Goal: Navigation & Orientation: Find specific page/section

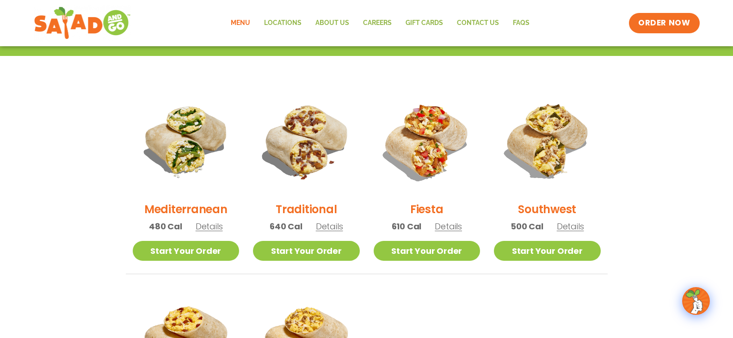
scroll to position [139, 0]
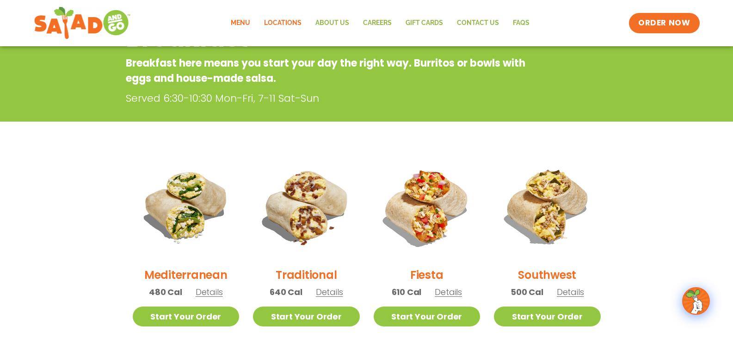
click at [286, 17] on link "Locations" at bounding box center [282, 22] width 51 height 21
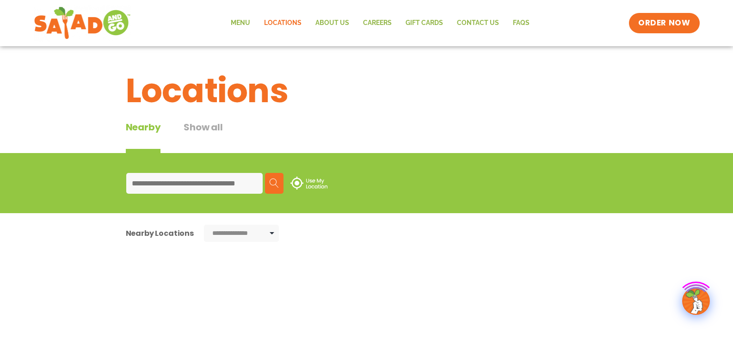
type input "*****"
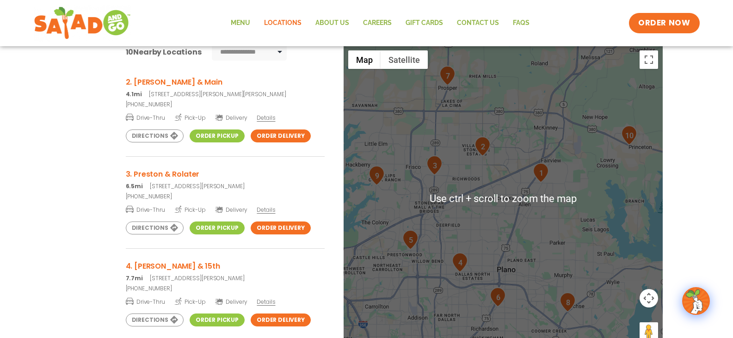
scroll to position [185, 0]
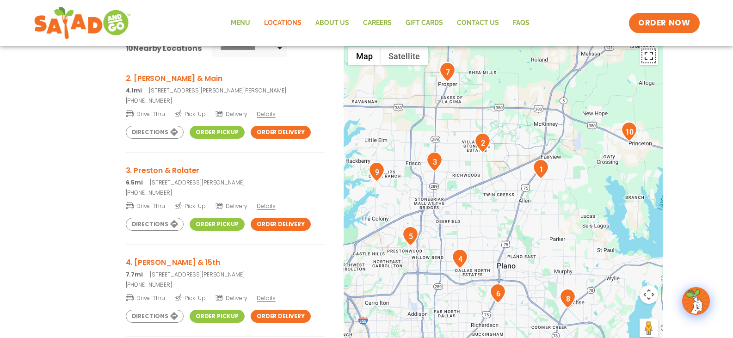
click at [649, 60] on button "Toggle fullscreen view" at bounding box center [648, 56] width 18 height 18
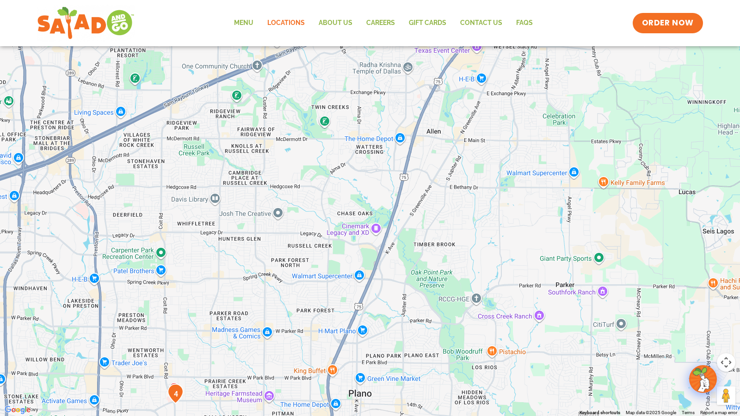
drag, startPoint x: 600, startPoint y: 190, endPoint x: 571, endPoint y: 220, distance: 41.8
click at [571, 220] on div at bounding box center [370, 208] width 740 height 416
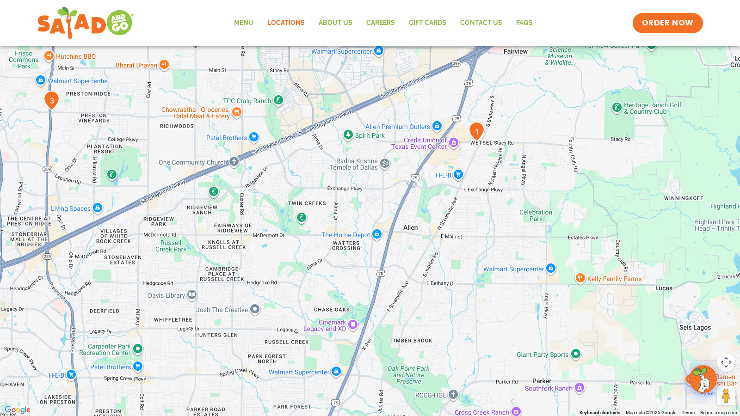
drag, startPoint x: 376, startPoint y: 142, endPoint x: 352, endPoint y: 242, distance: 102.1
click at [352, 241] on div at bounding box center [370, 208] width 740 height 416
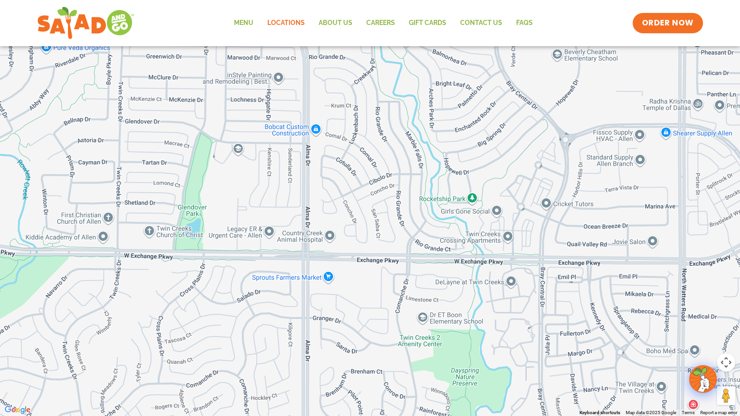
drag, startPoint x: 337, startPoint y: 189, endPoint x: 325, endPoint y: 254, distance: 65.8
click at [325, 254] on div at bounding box center [370, 208] width 740 height 416
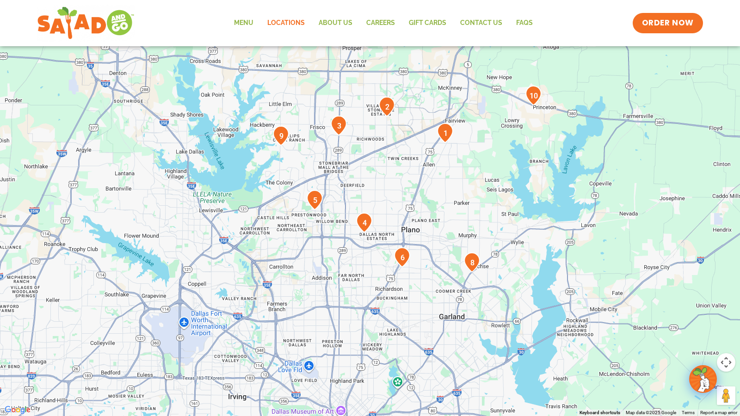
click at [723, 15] on button "Toggle fullscreen view" at bounding box center [725, 14] width 18 height 18
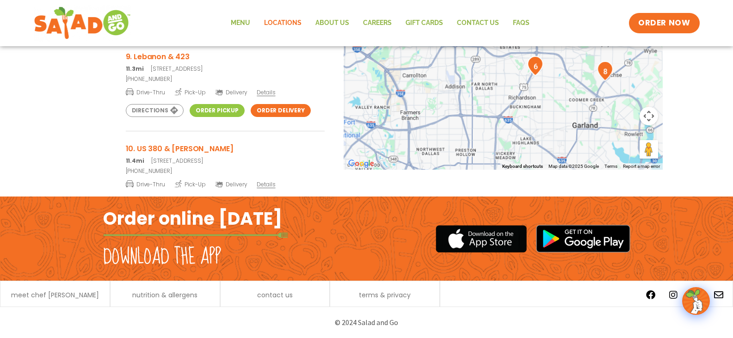
scroll to position [598, 0]
